Goal: Information Seeking & Learning: Check status

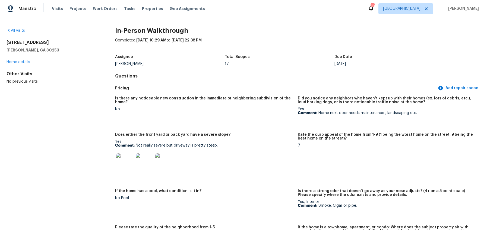
scroll to position [1206, 0]
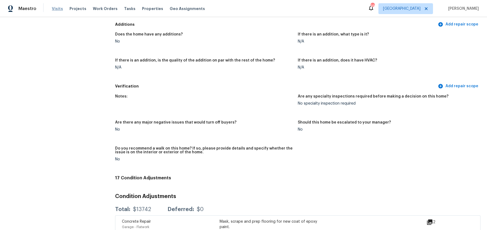
click at [56, 9] on span "Visits" at bounding box center [57, 8] width 11 height 5
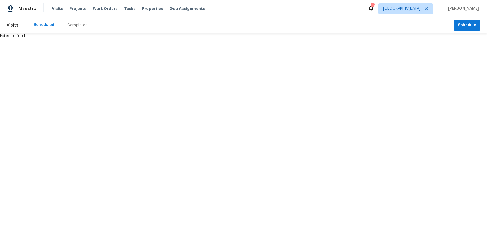
click at [70, 24] on div "Completed" at bounding box center [77, 25] width 20 height 5
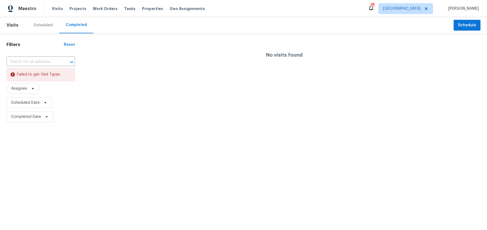
click at [70, 24] on div "Completed" at bounding box center [76, 24] width 21 height 5
click at [34, 89] on div at bounding box center [243, 115] width 487 height 230
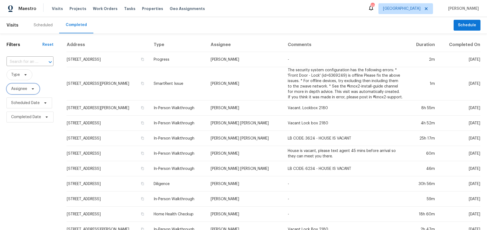
click at [35, 89] on icon at bounding box center [33, 89] width 4 height 4
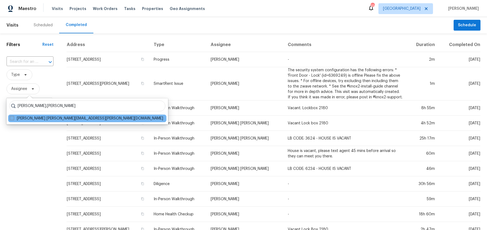
type input "[PERSON_NAME].[PERSON_NAME]"
click at [13, 119] on span at bounding box center [12, 118] width 4 height 4
click at [13, 119] on input "[PERSON_NAME] [PERSON_NAME][EMAIL_ADDRESS][PERSON_NAME][DOMAIN_NAME]" at bounding box center [12, 118] width 4 height 4
checkbox input "true"
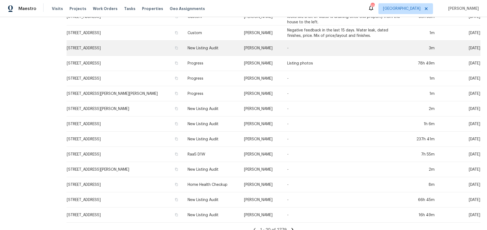
scroll to position [160, 0]
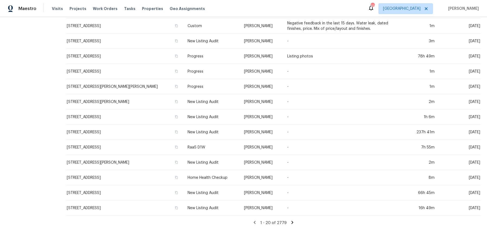
click at [293, 222] on icon at bounding box center [292, 222] width 2 height 3
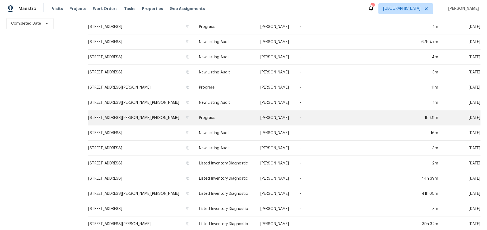
scroll to position [91, 0]
